Goal: Task Accomplishment & Management: Use online tool/utility

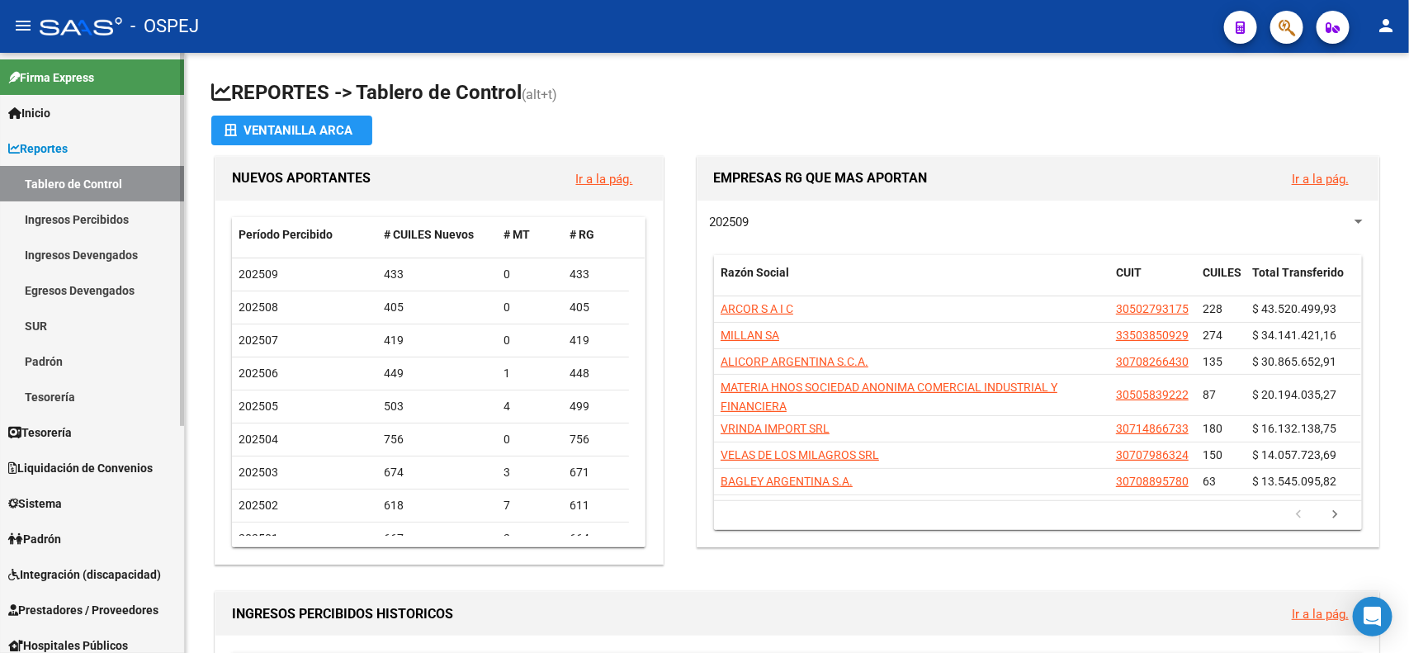
click at [117, 469] on span "Liquidación de Convenios" at bounding box center [80, 468] width 144 height 18
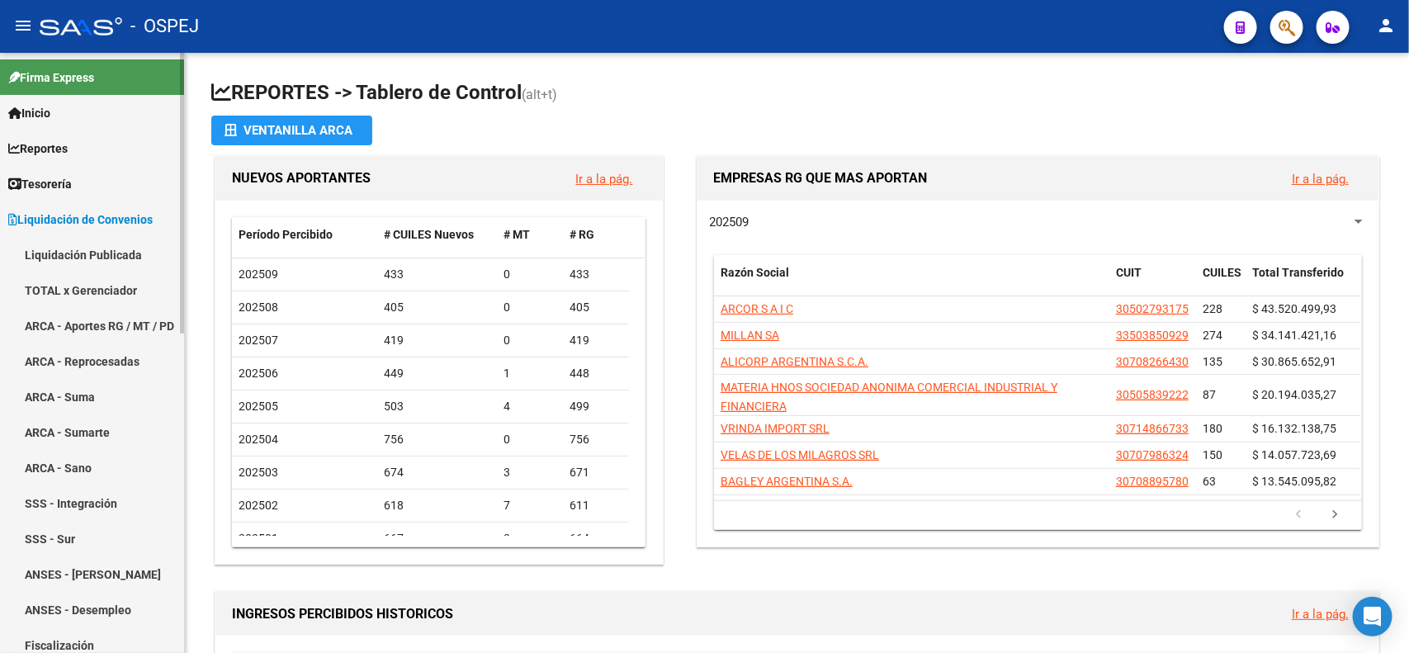
click at [102, 281] on link "TOTAL x Gerenciador" at bounding box center [92, 289] width 184 height 35
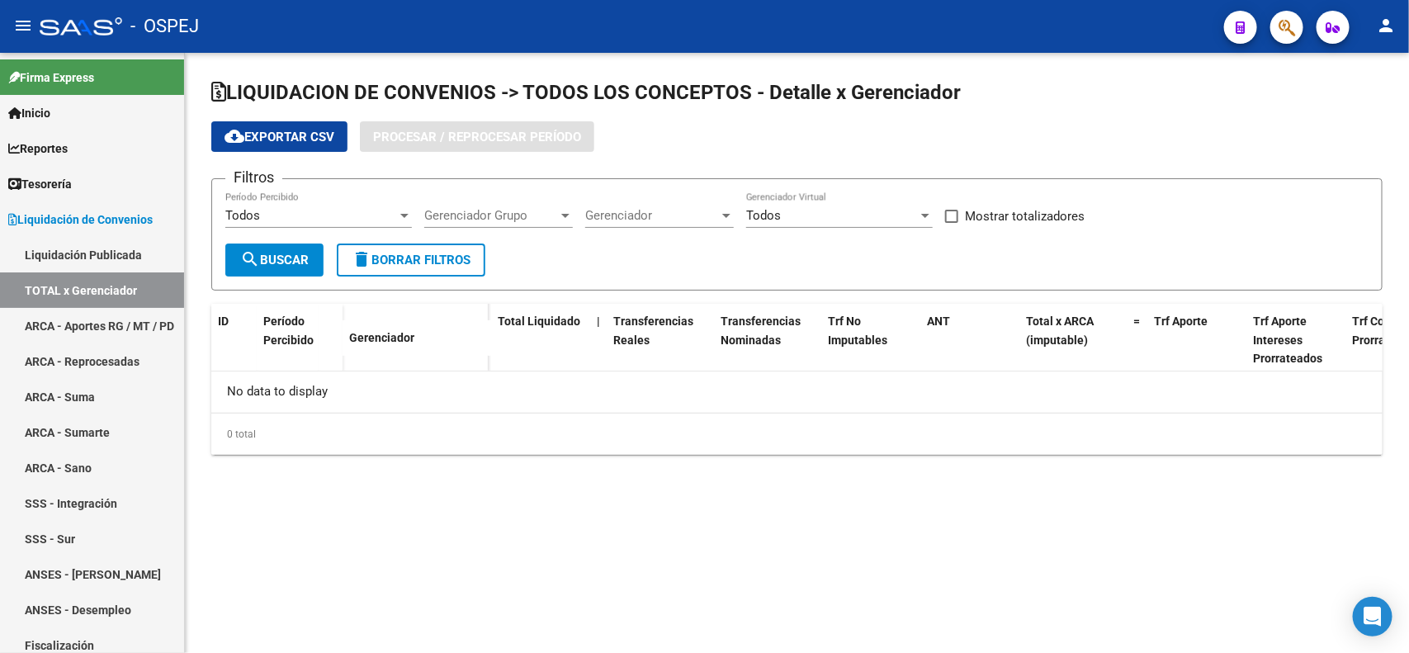
checkbox input "true"
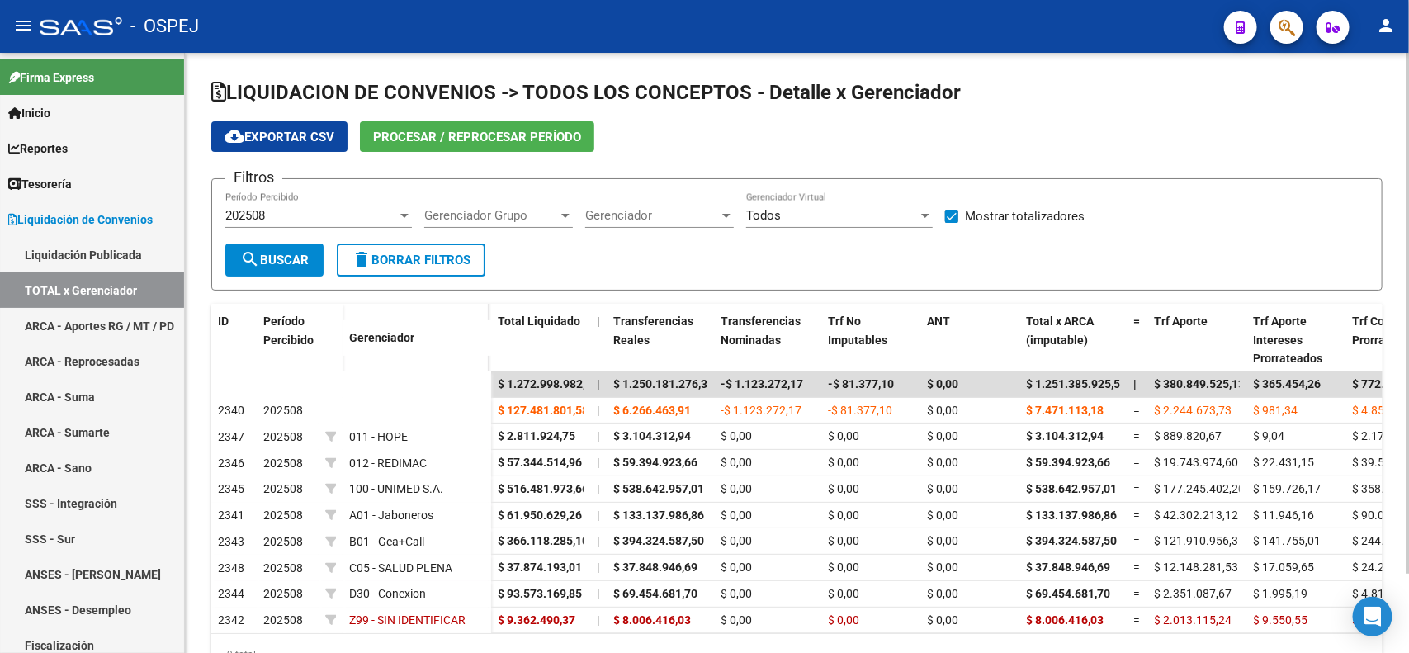
click at [405, 140] on span "Procesar / Reprocesar período" at bounding box center [477, 137] width 208 height 15
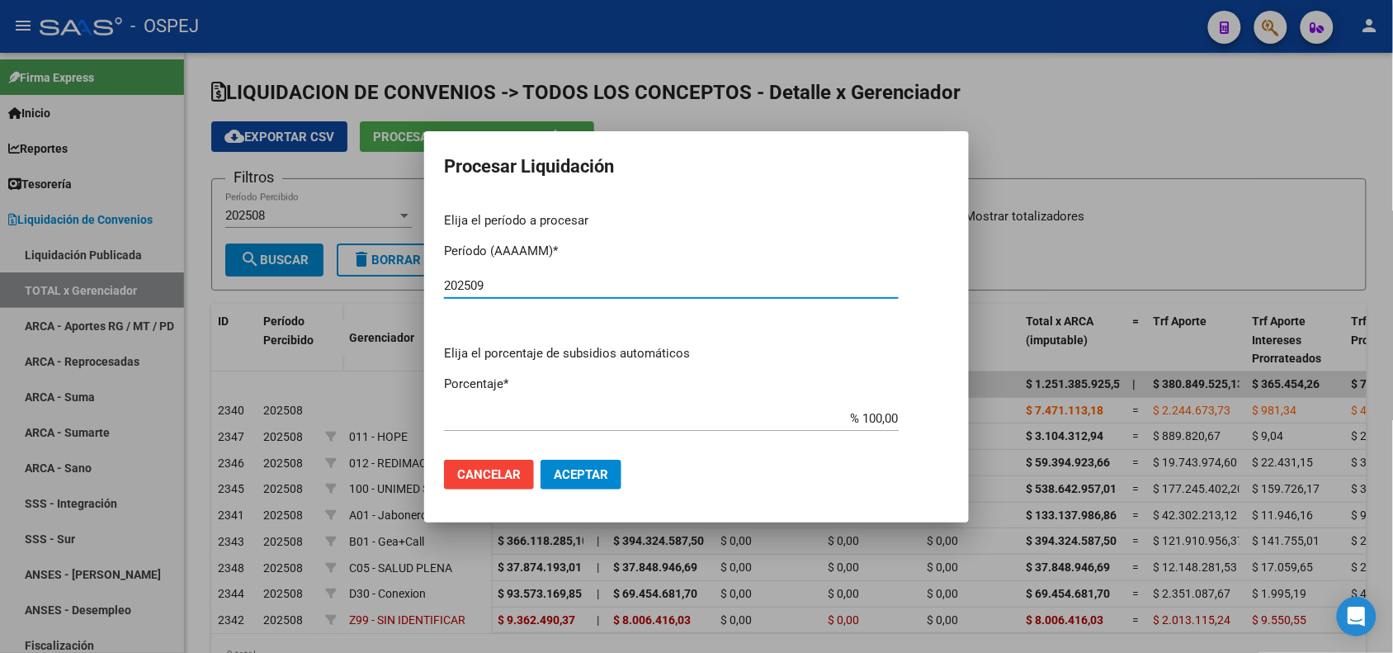
type input "202509"
click at [588, 467] on span "Aceptar" at bounding box center [581, 474] width 54 height 15
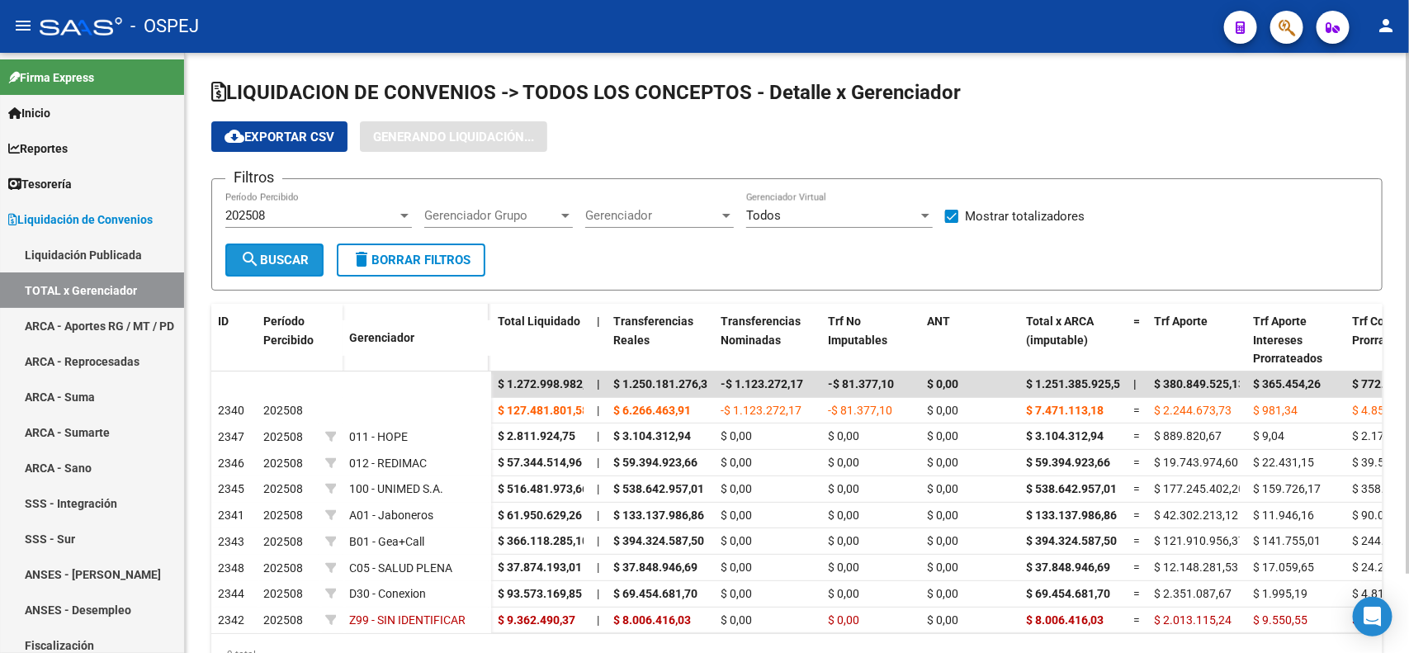
click at [268, 257] on span "search Buscar" at bounding box center [274, 260] width 69 height 15
click at [319, 211] on div "202508" at bounding box center [311, 215] width 172 height 15
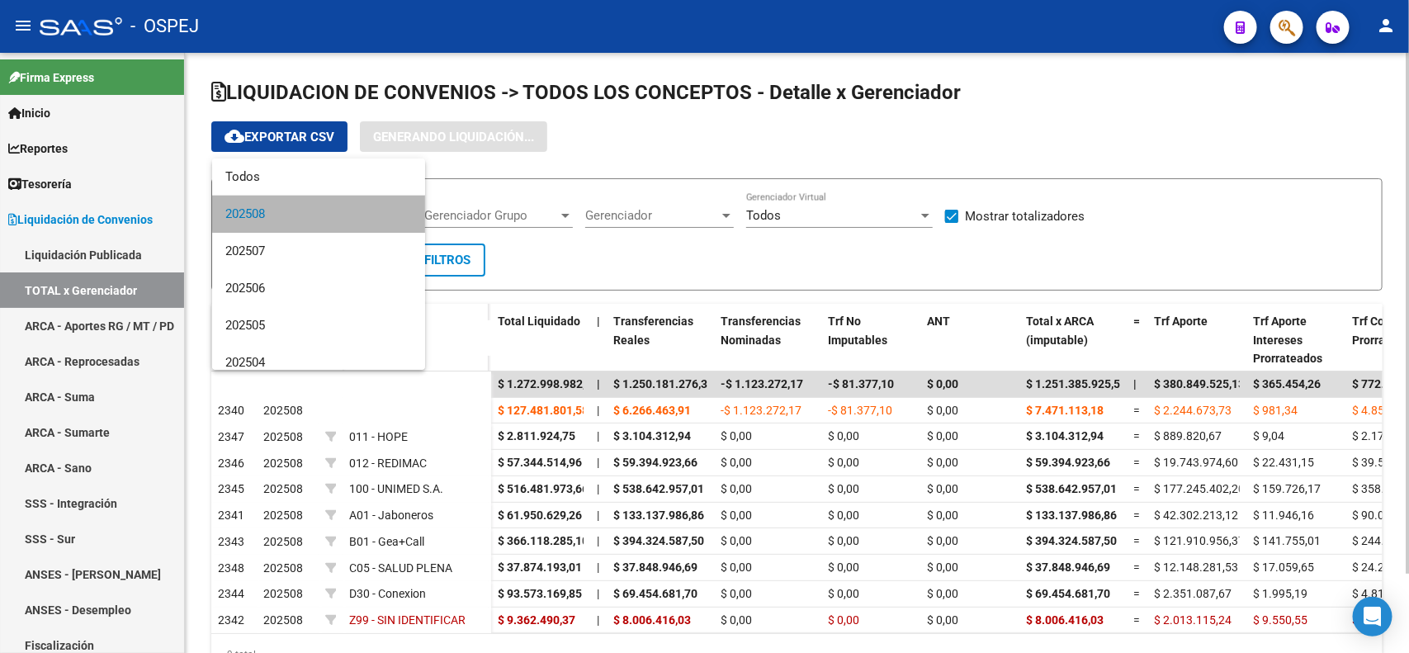
click at [319, 211] on span "202508" at bounding box center [318, 214] width 187 height 37
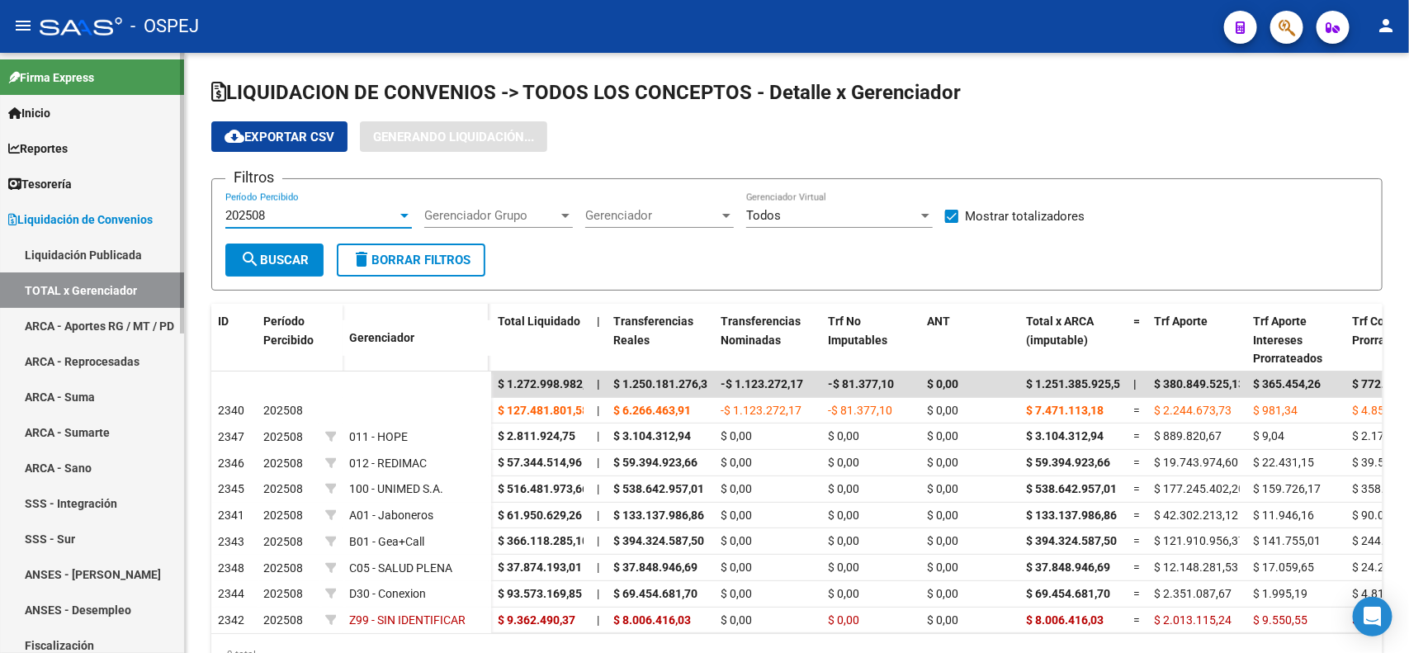
click at [114, 311] on link "ARCA - Aportes RG / MT / PD" at bounding box center [92, 325] width 184 height 35
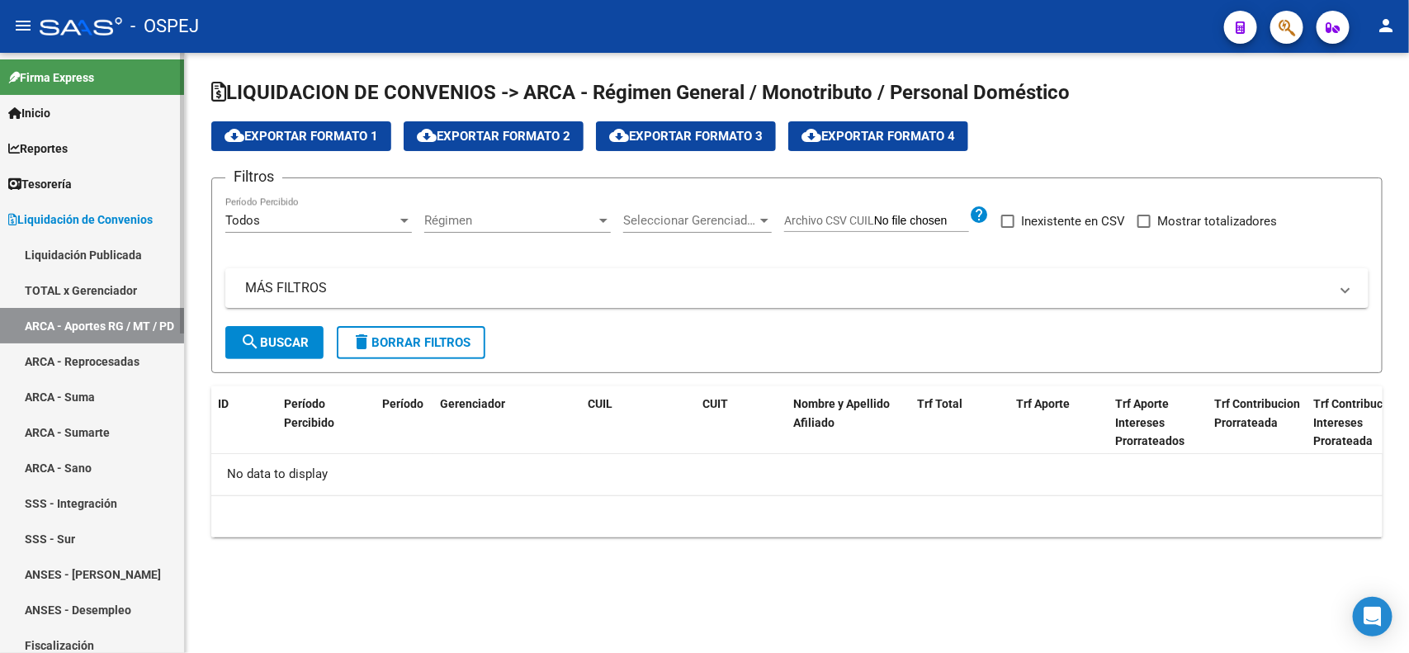
click at [59, 287] on link "TOTAL x Gerenciador" at bounding box center [92, 289] width 184 height 35
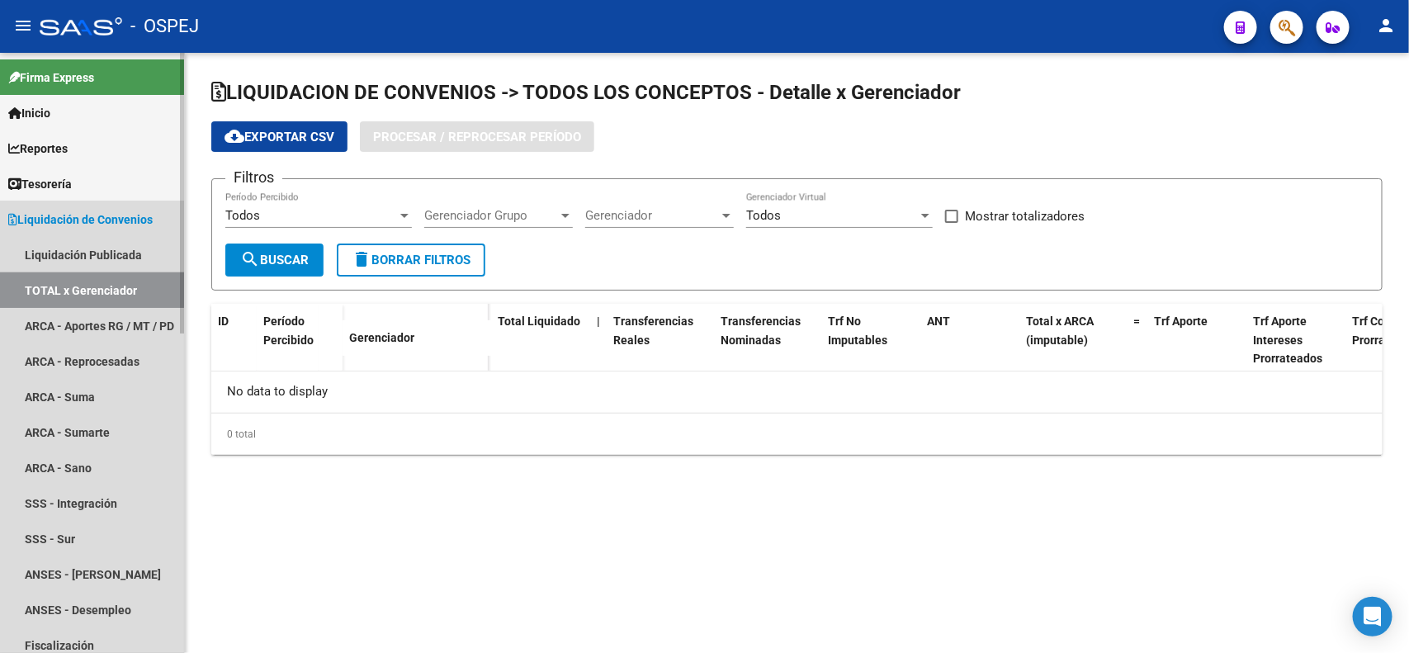
checkbox input "true"
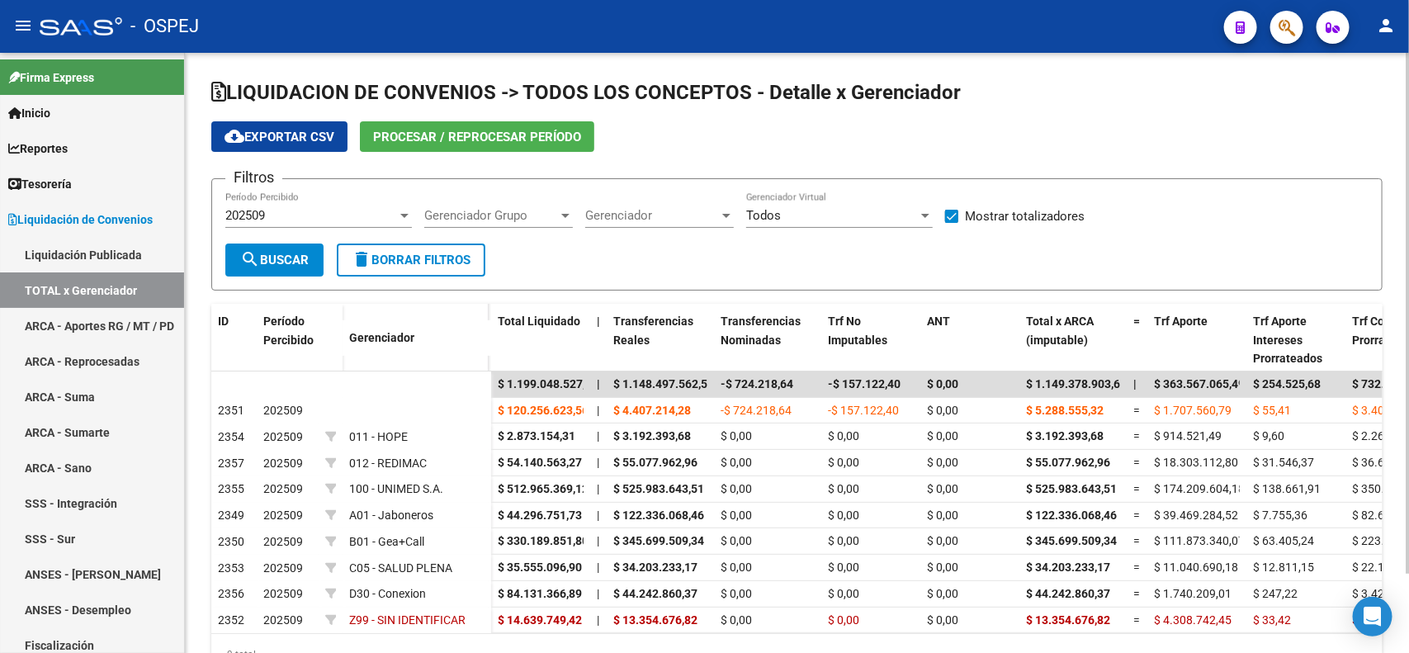
click at [309, 258] on span "search Buscar" at bounding box center [274, 260] width 69 height 15
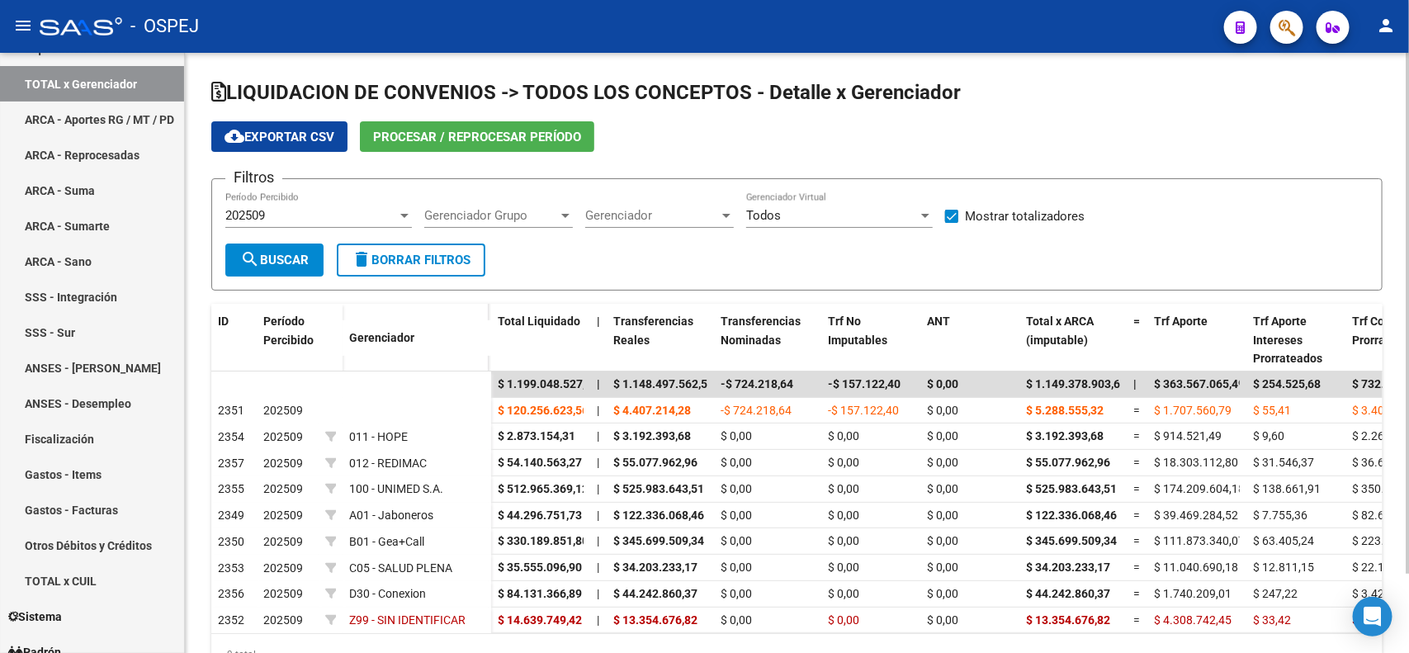
scroll to position [91, 0]
